Goal: Information Seeking & Learning: Learn about a topic

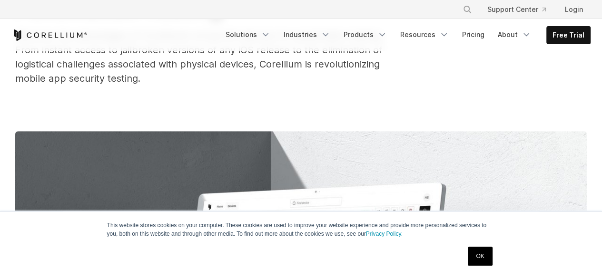
click at [487, 253] on link "OK" at bounding box center [479, 256] width 24 height 19
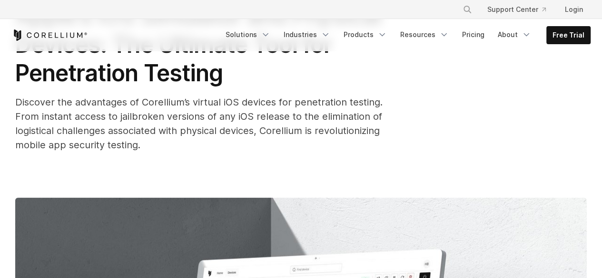
scroll to position [95, 0]
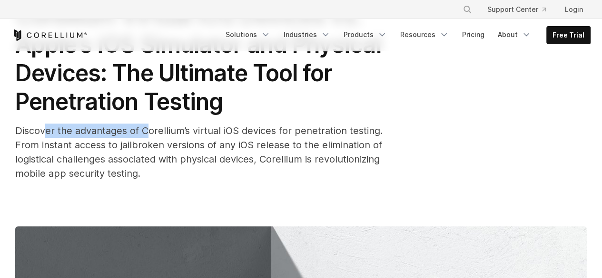
drag, startPoint x: 43, startPoint y: 130, endPoint x: 169, endPoint y: 126, distance: 126.1
click at [169, 126] on span "Discover the advantages of Corellium’s virtual iOS devices for penetration test…" at bounding box center [198, 152] width 367 height 54
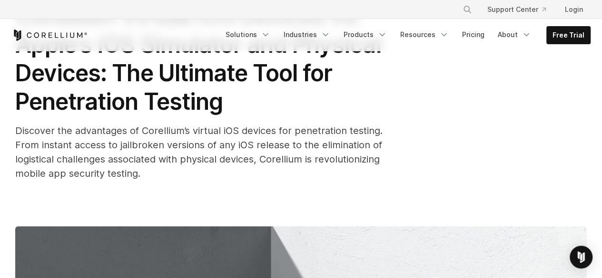
click at [197, 130] on span "Discover the advantages of Corellium’s virtual iOS devices for penetration test…" at bounding box center [198, 152] width 367 height 54
click at [229, 134] on span "Discover the advantages of Corellium’s virtual iOS devices for penetration test…" at bounding box center [198, 152] width 367 height 54
drag, startPoint x: 249, startPoint y: 162, endPoint x: 242, endPoint y: 168, distance: 9.5
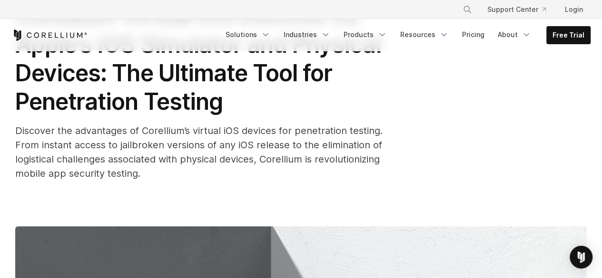
click at [249, 162] on span "Discover the advantages of Corellium’s virtual iOS devices for penetration test…" at bounding box center [198, 152] width 367 height 54
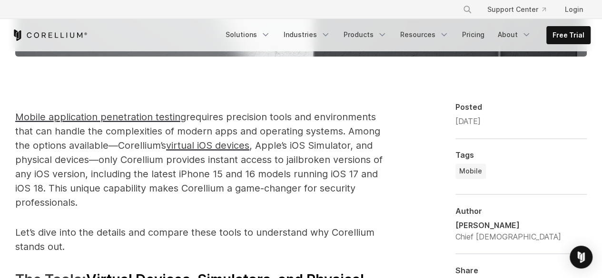
scroll to position [713, 0]
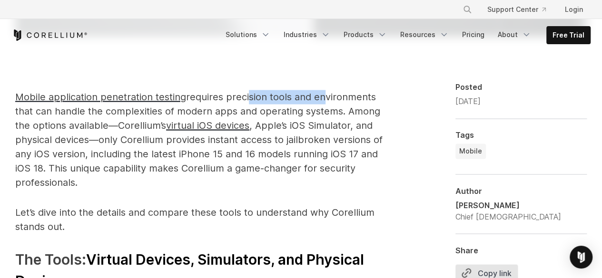
drag, startPoint x: 245, startPoint y: 96, endPoint x: 318, endPoint y: 92, distance: 72.4
click at [318, 92] on p "Mobile application penetration testing requires precision tools and environment…" at bounding box center [203, 140] width 376 height 100
click at [335, 108] on p "Mobile application penetration testing requires precision tools and environment…" at bounding box center [203, 140] width 376 height 100
click at [169, 187] on p "Mobile application penetration testing requires precision tools and environment…" at bounding box center [203, 140] width 376 height 100
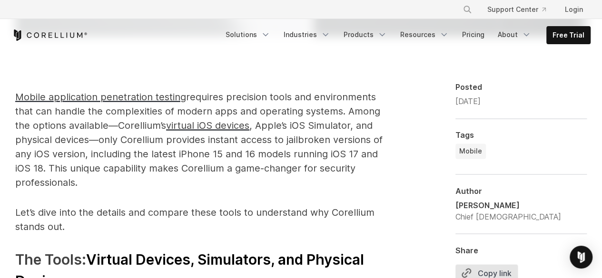
click at [170, 187] on p "Mobile application penetration testing requires precision tools and environment…" at bounding box center [203, 140] width 376 height 100
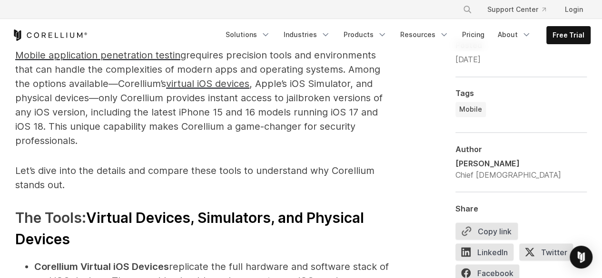
scroll to position [856, 0]
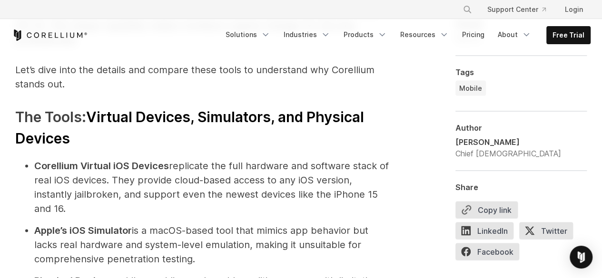
click at [52, 123] on h3 "The Tools: Virtual Devices, Simulators, and Physical Devices" at bounding box center [203, 127] width 376 height 43
click at [159, 113] on span "Virtual Devices, Simulators, and Physical Devices" at bounding box center [189, 127] width 349 height 39
click at [218, 120] on span "Virtual Devices, Simulators, and Physical Devices" at bounding box center [189, 127] width 349 height 39
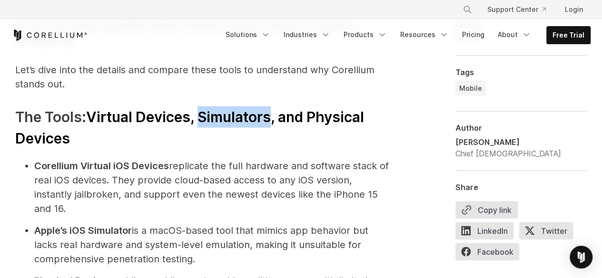
click at [218, 120] on span "Virtual Devices, Simulators, and Physical Devices" at bounding box center [189, 127] width 349 height 39
click at [280, 118] on span "Virtual Devices, Simulators, and Physical Devices" at bounding box center [189, 127] width 349 height 39
click at [314, 118] on span "Virtual Devices, Simulators, and Physical Devices" at bounding box center [189, 127] width 349 height 39
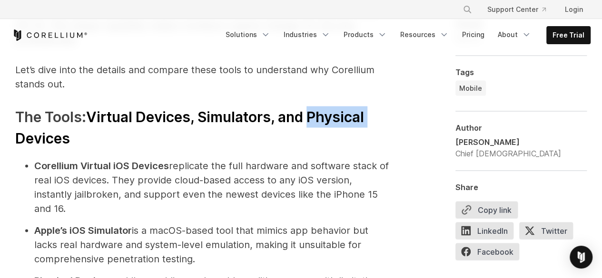
click at [314, 118] on span "Virtual Devices, Simulators, and Physical Devices" at bounding box center [189, 127] width 349 height 39
click at [142, 139] on h3 "The Tools: Virtual Devices, Simulators, and Physical Devices" at bounding box center [203, 127] width 376 height 43
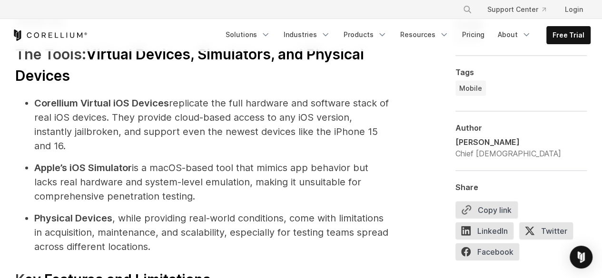
scroll to position [904, 0]
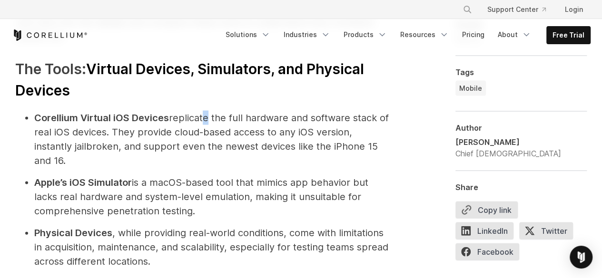
click at [203, 121] on li "Corellium Virtual iOS Devices replicate the full hardware and software stack of…" at bounding box center [212, 139] width 357 height 57
click at [243, 121] on li "Corellium Virtual iOS Devices replicate the full hardware and software stack of…" at bounding box center [212, 139] width 357 height 57
click at [297, 113] on li "Corellium Virtual iOS Devices replicate the full hardware and software stack of…" at bounding box center [212, 139] width 357 height 57
drag, startPoint x: 297, startPoint y: 113, endPoint x: 335, endPoint y: 119, distance: 39.0
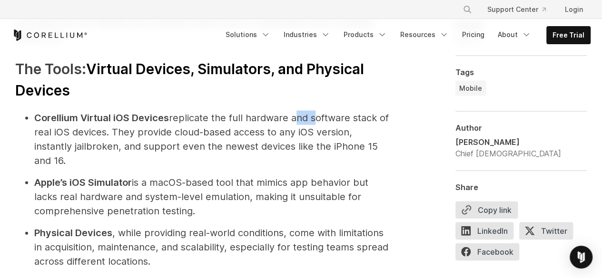
click at [301, 114] on li "Corellium Virtual iOS Devices replicate the full hardware and software stack of…" at bounding box center [212, 139] width 357 height 57
click at [356, 119] on li "Corellium Virtual iOS Devices replicate the full hardware and software stack of…" at bounding box center [212, 139] width 357 height 57
click at [28, 135] on ul "Corellium Virtual iOS Devices replicate the full hardware and software stack of…" at bounding box center [203, 190] width 376 height 158
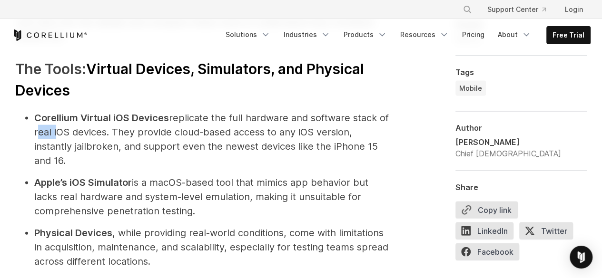
click at [49, 134] on li "Corellium Virtual iOS Devices replicate the full hardware and software stack of…" at bounding box center [212, 139] width 357 height 57
click at [118, 136] on li "Corellium Virtual iOS Devices replicate the full hardware and software stack of…" at bounding box center [212, 139] width 357 height 57
click at [57, 148] on li "Corellium Virtual iOS Devices replicate the full hardware and software stack of…" at bounding box center [212, 139] width 357 height 57
click at [94, 146] on li "Corellium Virtual iOS Devices replicate the full hardware and software stack of…" at bounding box center [212, 139] width 357 height 57
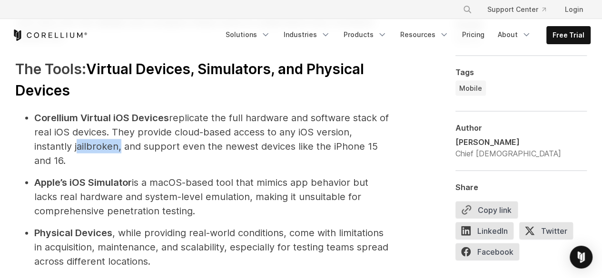
click at [94, 146] on li "Corellium Virtual iOS Devices replicate the full hardware and software stack of…" at bounding box center [212, 139] width 357 height 57
click at [142, 145] on li "Corellium Virtual iOS Devices replicate the full hardware and software stack of…" at bounding box center [212, 139] width 357 height 57
click at [138, 147] on li "Corellium Virtual iOS Devices replicate the full hardware and software stack of…" at bounding box center [212, 139] width 357 height 57
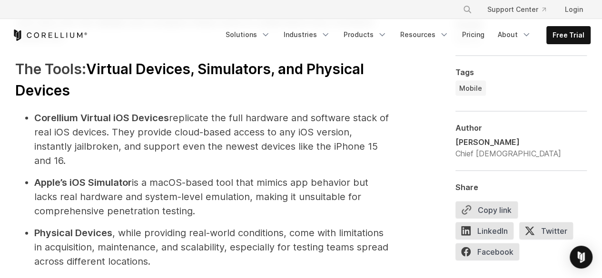
click at [179, 145] on li "Corellium Virtual iOS Devices replicate the full hardware and software stack of…" at bounding box center [212, 139] width 357 height 57
click at [202, 144] on li "Corellium Virtual iOS Devices replicate the full hardware and software stack of…" at bounding box center [212, 139] width 357 height 57
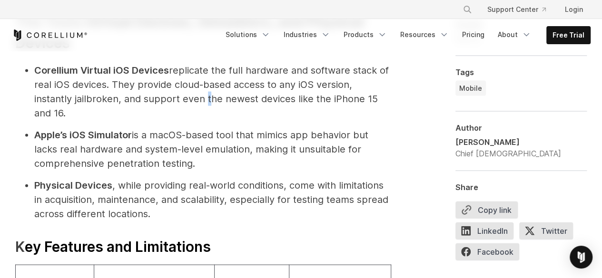
scroll to position [999, 0]
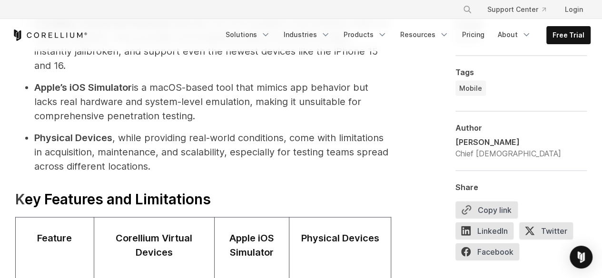
click at [40, 84] on strong "Apple’s iOS Simulator" at bounding box center [82, 87] width 97 height 11
click at [106, 88] on strong "Apple’s iOS Simulator" at bounding box center [82, 87] width 97 height 11
click at [133, 84] on li "Apple’s iOS Simulator is a macOS-based tool that mimics app behavior but lacks …" at bounding box center [212, 101] width 357 height 43
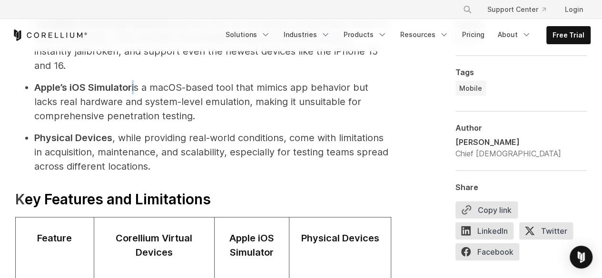
click at [133, 84] on li "Apple’s iOS Simulator is a macOS-based tool that mimics app behavior but lacks …" at bounding box center [212, 101] width 357 height 43
click at [143, 86] on li "Apple’s iOS Simulator is a macOS-based tool that mimics app behavior but lacks …" at bounding box center [212, 101] width 357 height 43
click at [166, 88] on li "Apple’s iOS Simulator is a macOS-based tool that mimics app behavior but lacks …" at bounding box center [212, 101] width 357 height 43
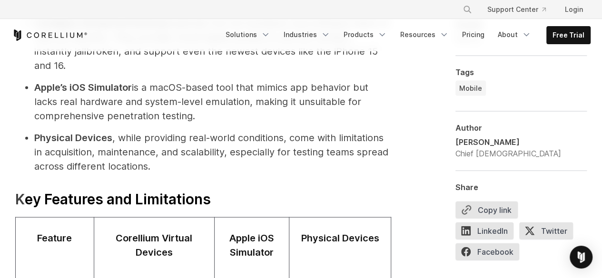
click at [192, 88] on li "Apple’s iOS Simulator is a macOS-based tool that mimics app behavior but lacks …" at bounding box center [212, 101] width 357 height 43
click at [225, 91] on li "Apple’s iOS Simulator is a macOS-based tool that mimics app behavior but lacks …" at bounding box center [212, 101] width 357 height 43
click at [227, 90] on li "Apple’s iOS Simulator is a macOS-based tool that mimics app behavior but lacks …" at bounding box center [212, 101] width 357 height 43
click at [303, 90] on li "Apple’s iOS Simulator is a macOS-based tool that mimics app behavior but lacks …" at bounding box center [212, 101] width 357 height 43
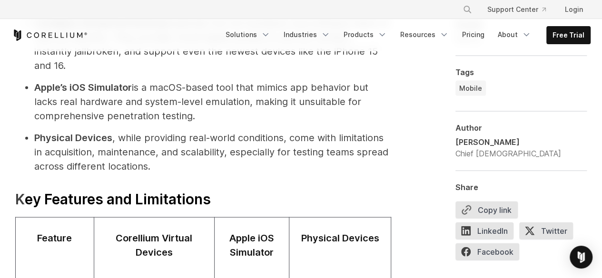
click at [349, 88] on li "Apple’s iOS Simulator is a macOS-based tool that mimics app behavior but lacks …" at bounding box center [212, 101] width 357 height 43
click at [59, 111] on li "Apple’s iOS Simulator is a macOS-based tool that mimics app behavior but lacks …" at bounding box center [212, 101] width 357 height 43
click at [56, 110] on li "Apple’s iOS Simulator is a macOS-based tool that mimics app behavior but lacks …" at bounding box center [212, 101] width 357 height 43
click at [50, 106] on li "Apple’s iOS Simulator is a macOS-based tool that mimics app behavior but lacks …" at bounding box center [212, 101] width 357 height 43
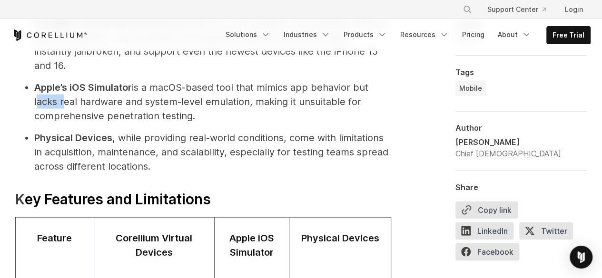
click at [50, 106] on li "Apple’s iOS Simulator is a macOS-based tool that mimics app behavior but lacks …" at bounding box center [212, 101] width 357 height 43
click at [80, 102] on li "Apple’s iOS Simulator is a macOS-based tool that mimics app behavior but lacks …" at bounding box center [212, 101] width 357 height 43
click at [132, 100] on li "Apple’s iOS Simulator is a macOS-based tool that mimics app behavior but lacks …" at bounding box center [212, 101] width 357 height 43
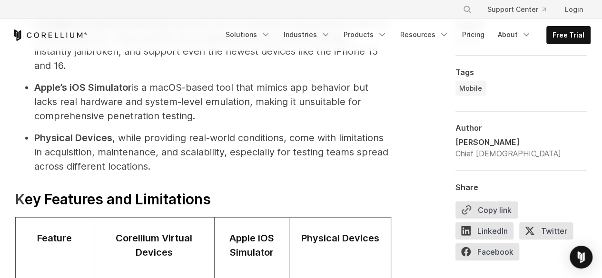
click at [157, 101] on li "Apple’s iOS Simulator is a macOS-based tool that mimics app behavior but lacks …" at bounding box center [212, 101] width 357 height 43
click at [209, 103] on li "Apple’s iOS Simulator is a macOS-based tool that mimics app behavior but lacks …" at bounding box center [212, 101] width 357 height 43
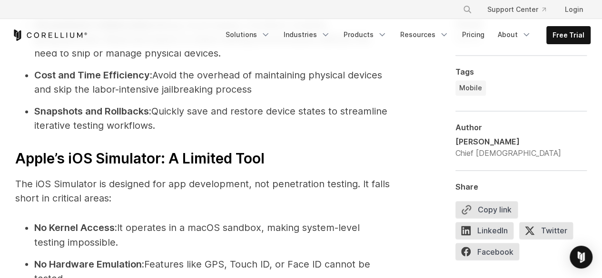
scroll to position [2473, 0]
